Goal: Transaction & Acquisition: Obtain resource

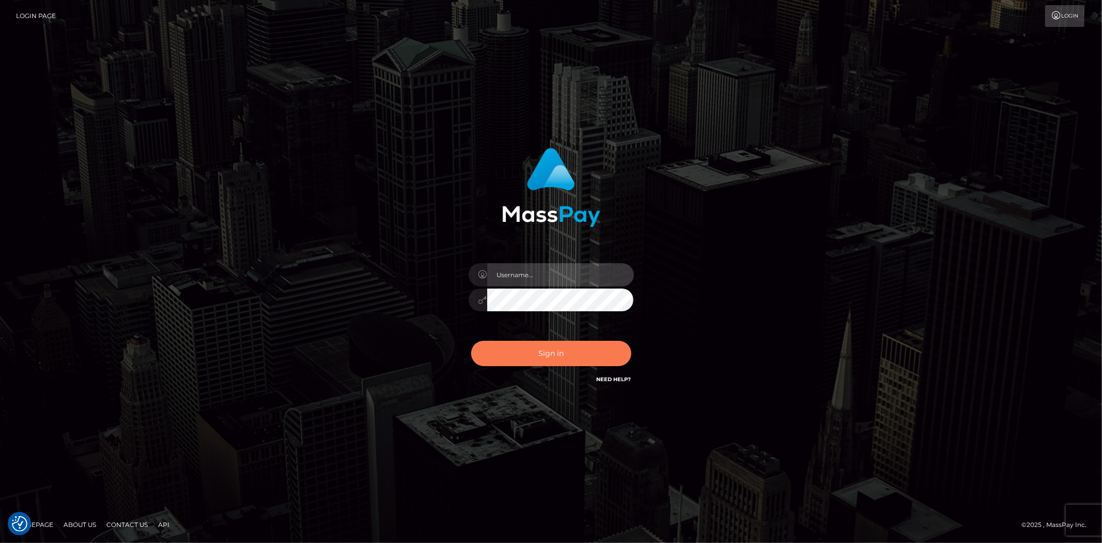
type input "jon.cm"
click at [581, 357] on button "Sign in" at bounding box center [551, 353] width 160 height 25
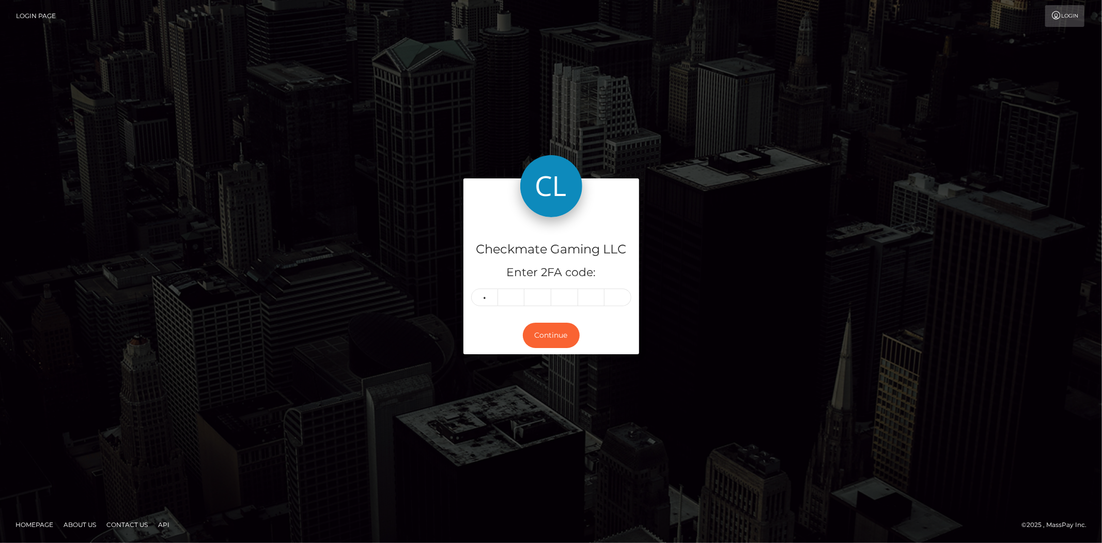
type input "6"
type input "4"
type input "7"
type input "2"
type input "7"
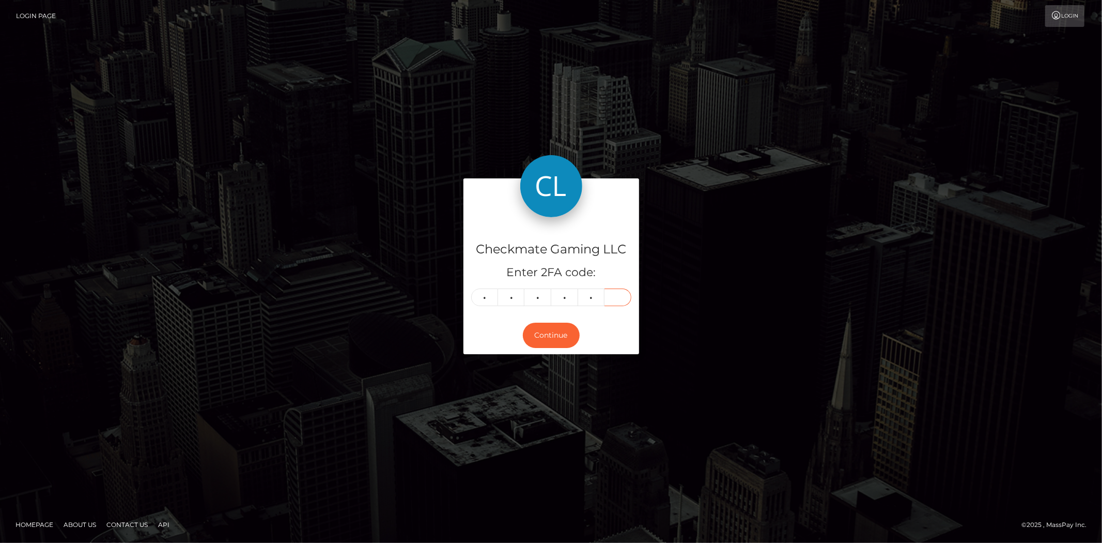
type input "0"
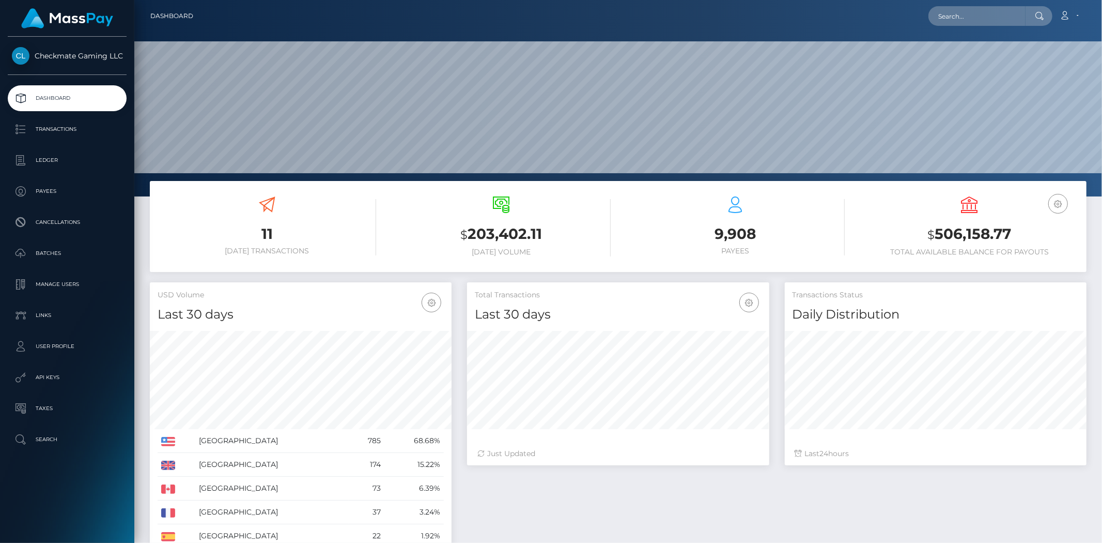
scroll to position [183, 302]
click at [76, 152] on p "Ledger" at bounding box center [67, 160] width 111 height 16
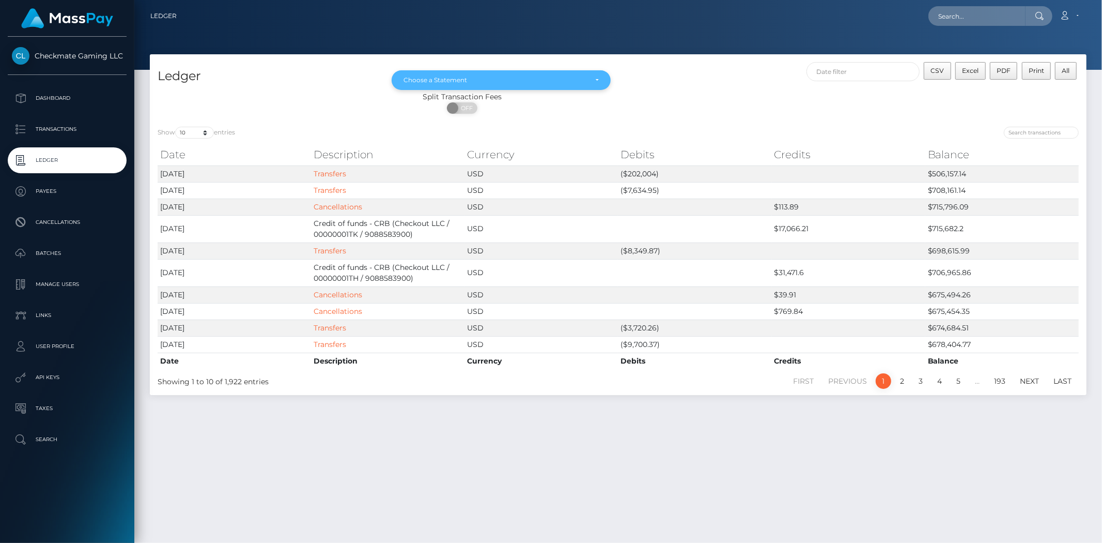
click at [469, 81] on div "Choose a Statement" at bounding box center [495, 80] width 183 height 8
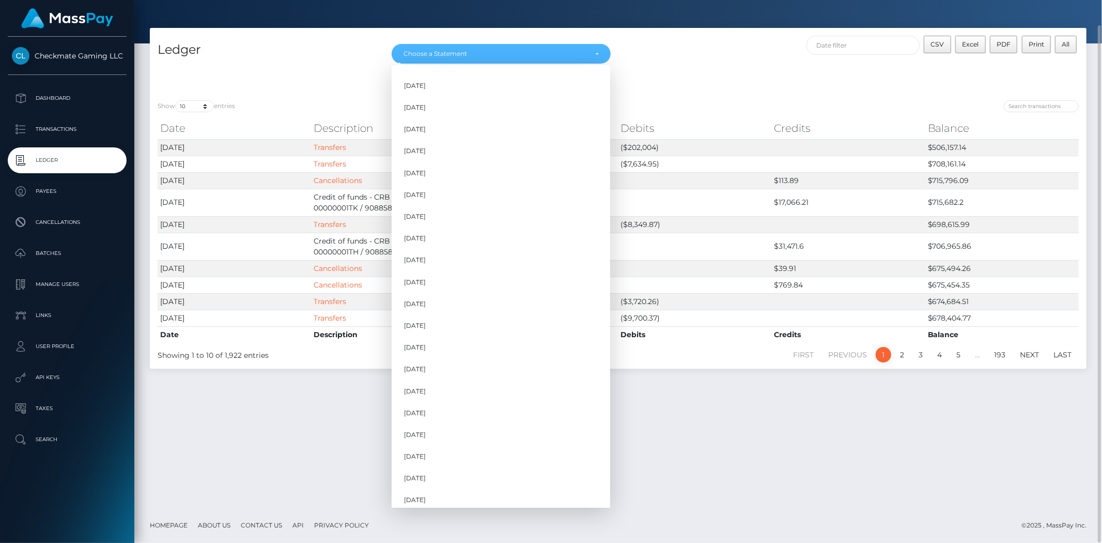
scroll to position [176, 0]
click at [426, 469] on span "Sep 2025" at bounding box center [415, 472] width 22 height 9
select select "Sep 2025"
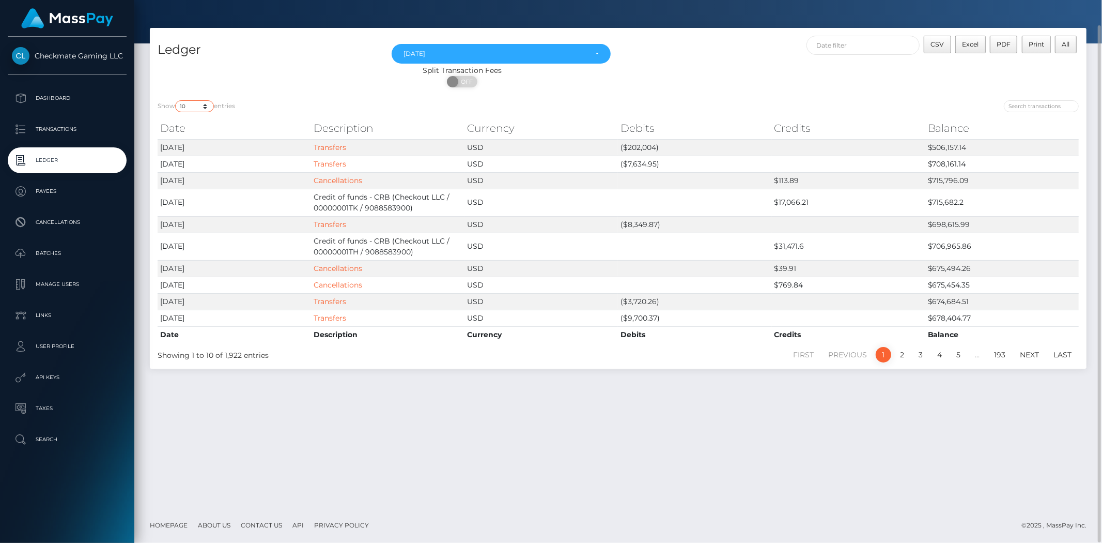
click at [195, 103] on select "10 25 50 100 250" at bounding box center [194, 106] width 39 height 12
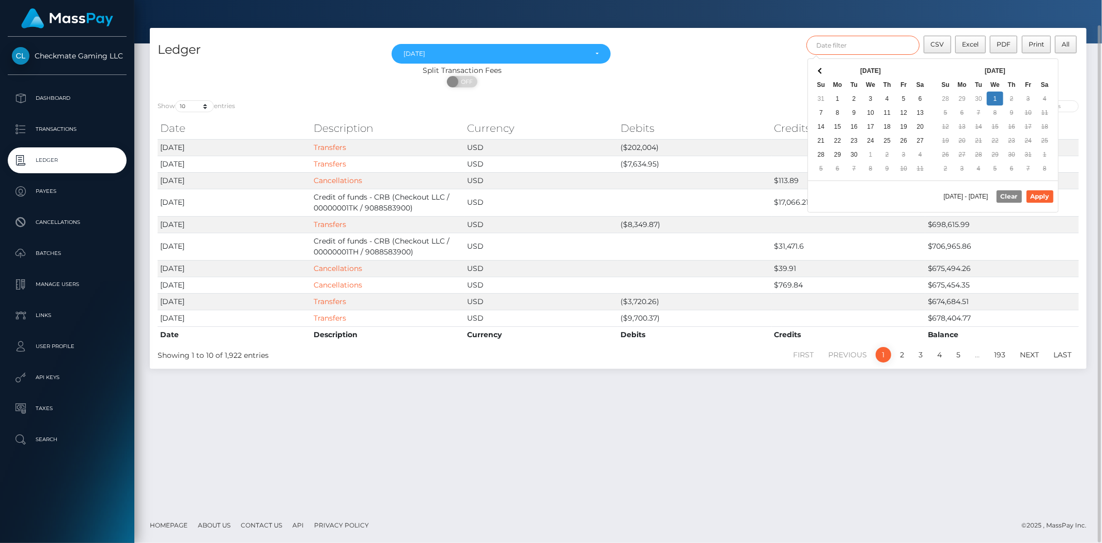
click at [839, 47] on input "text" at bounding box center [863, 45] width 113 height 19
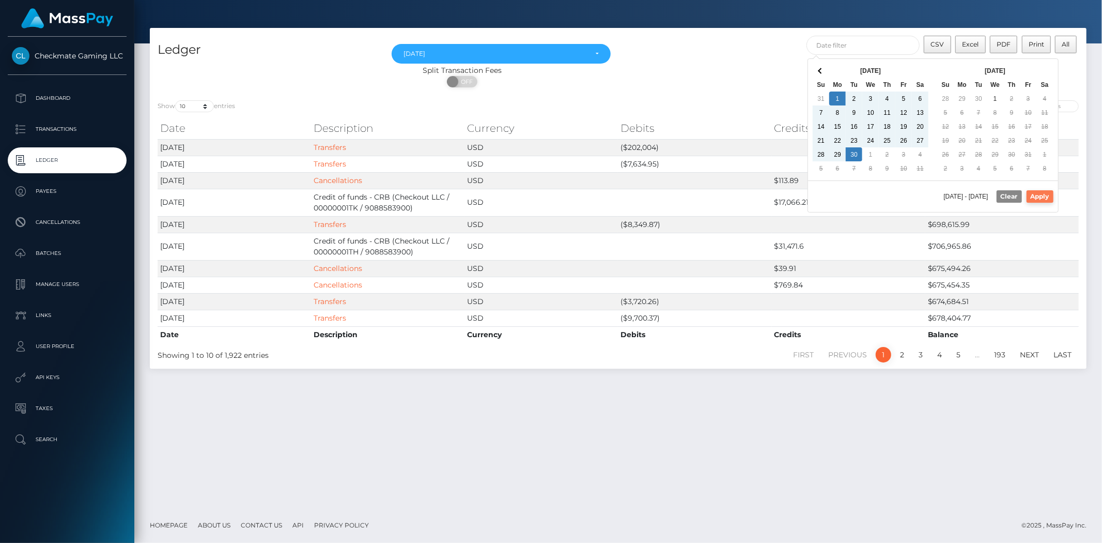
click at [1039, 196] on button "Apply" at bounding box center [1040, 196] width 27 height 12
type input "09/01/2025 - 09/30/2025"
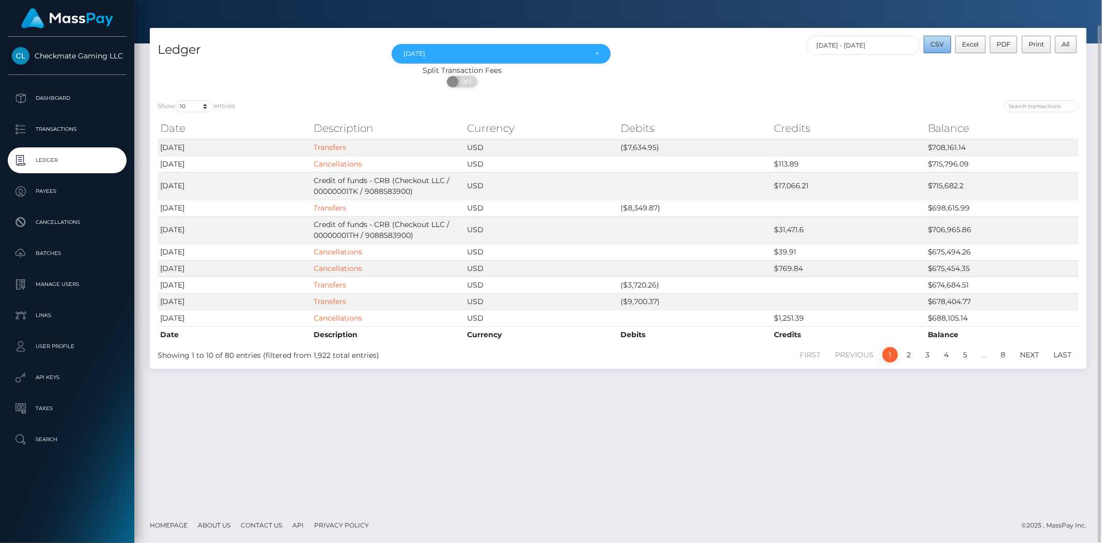
click at [939, 44] on span "CSV" at bounding box center [937, 44] width 13 height 8
click at [200, 106] on select "10 25 50 100 250" at bounding box center [194, 106] width 39 height 12
select select "100"
click at [176, 100] on select "10 25 50 100 250" at bounding box center [194, 106] width 39 height 12
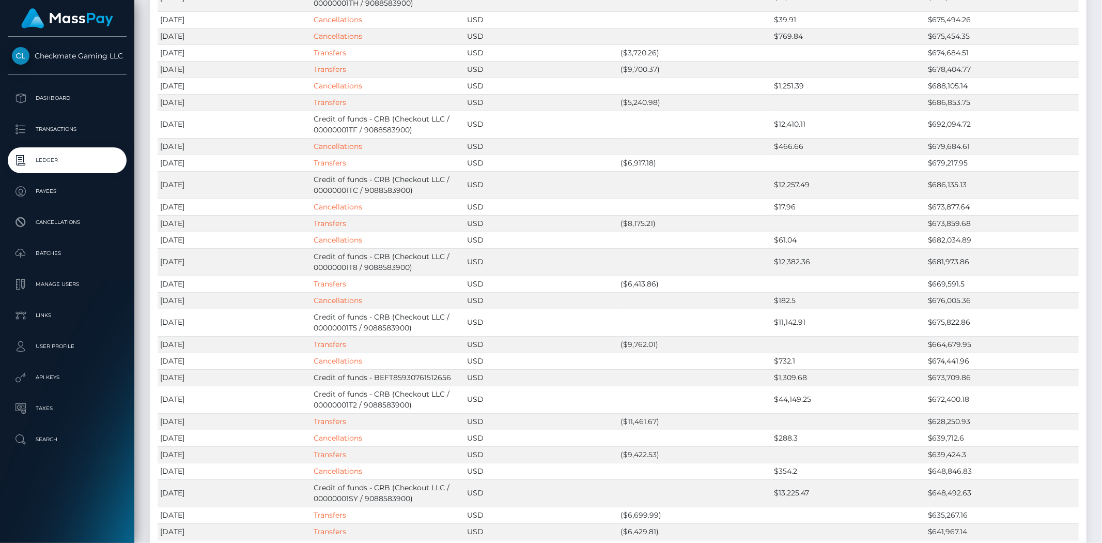
scroll to position [0, 0]
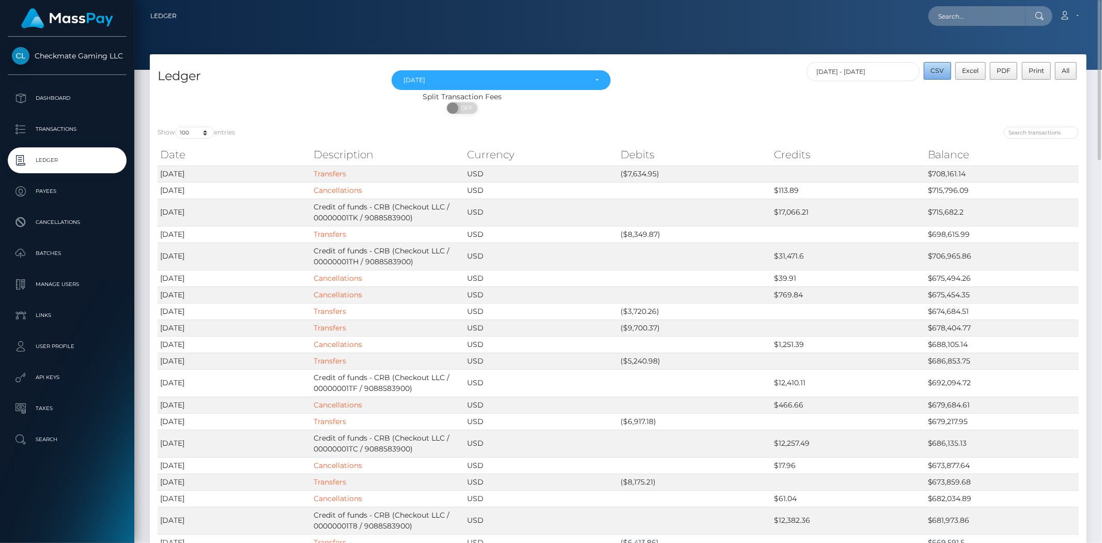
click at [939, 76] on button "CSV" at bounding box center [937, 71] width 27 height 18
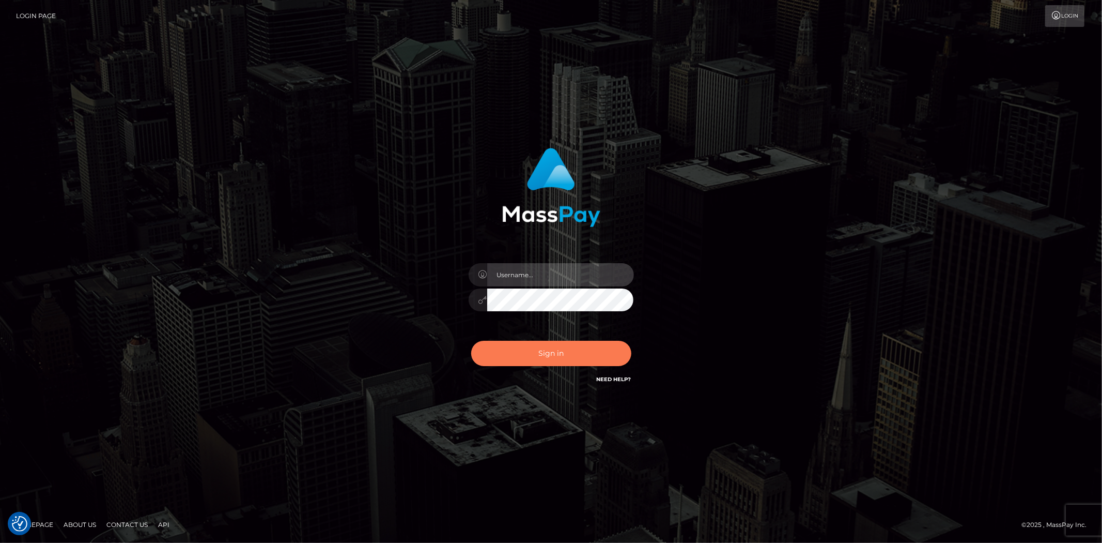
type input "[DOMAIN_NAME]"
click at [555, 352] on button "Sign in" at bounding box center [551, 353] width 160 height 25
